Goal: Browse casually

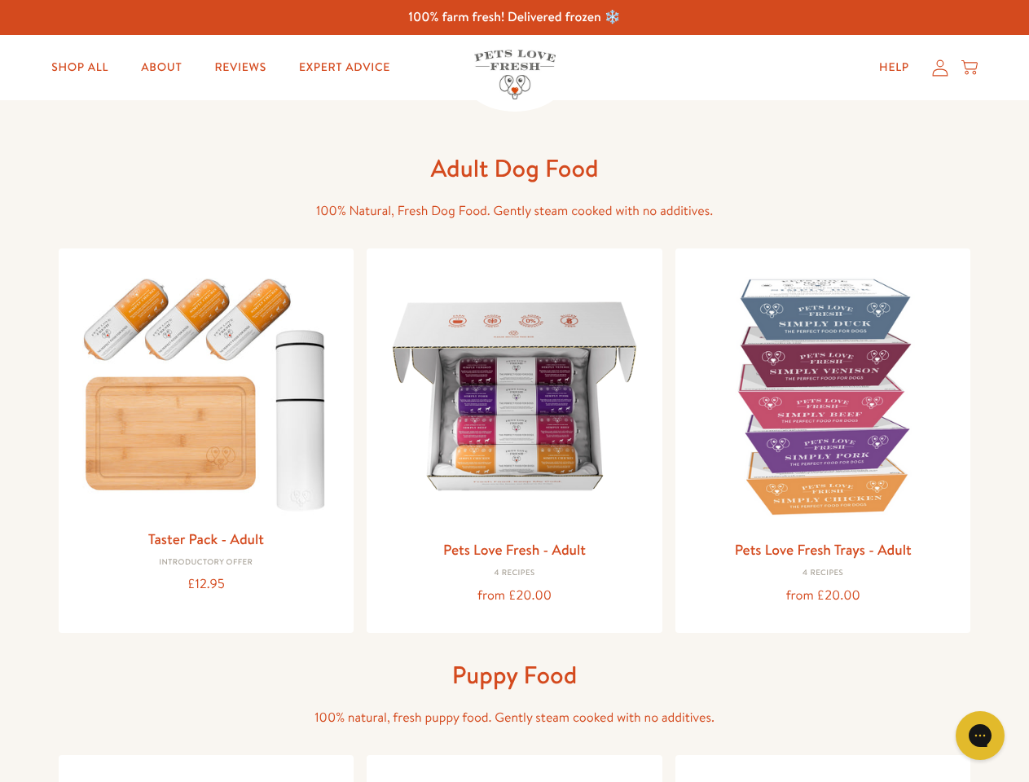
click at [980, 736] on icon "Open gorgias live chat" at bounding box center [979, 735] width 15 height 15
